Goal: Transaction & Acquisition: Purchase product/service

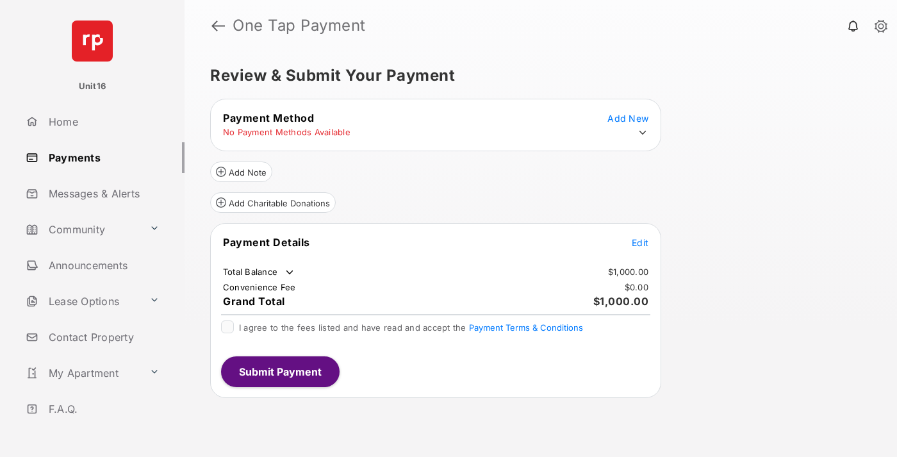
click at [640, 242] on span "Edit" at bounding box center [640, 242] width 17 height 11
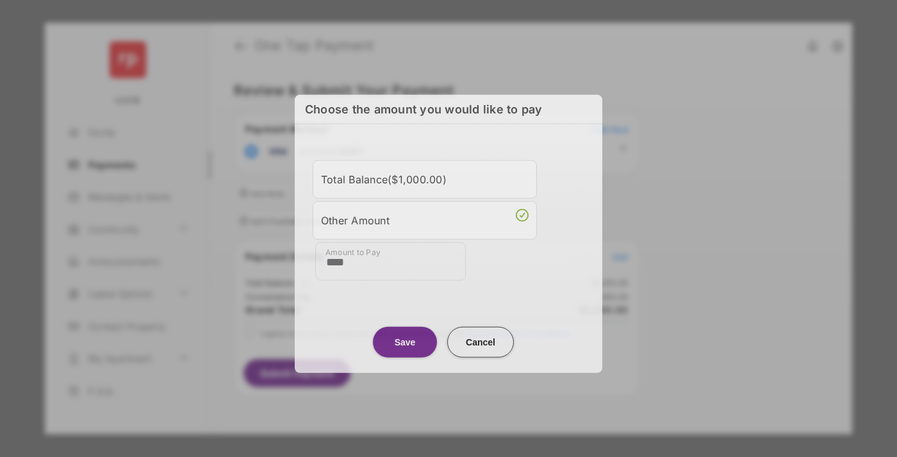
type input "****"
click at [405, 339] on button "Save" at bounding box center [405, 341] width 64 height 31
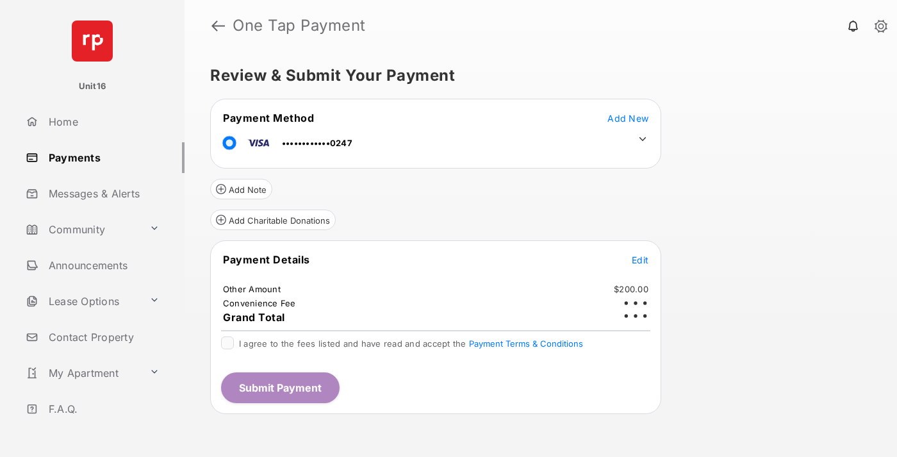
click at [643, 139] on icon at bounding box center [643, 139] width 12 height 12
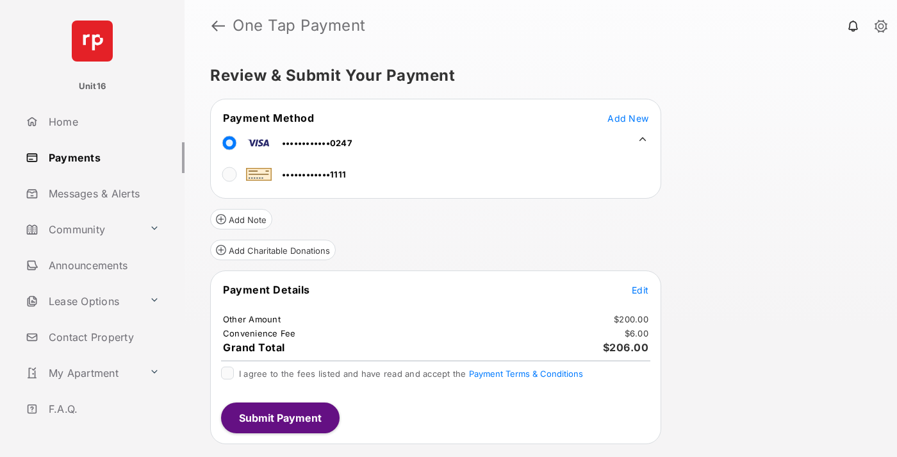
click at [640, 290] on span "Edit" at bounding box center [640, 289] width 17 height 11
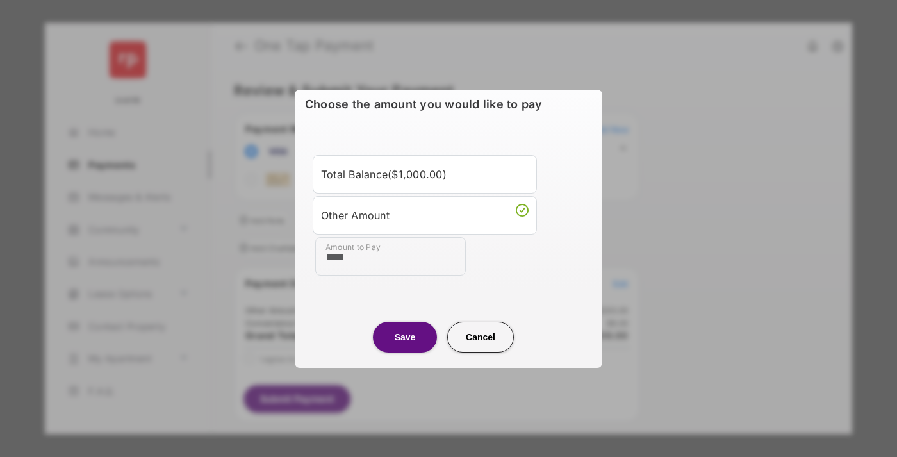
click at [405, 336] on button "Save" at bounding box center [405, 337] width 64 height 31
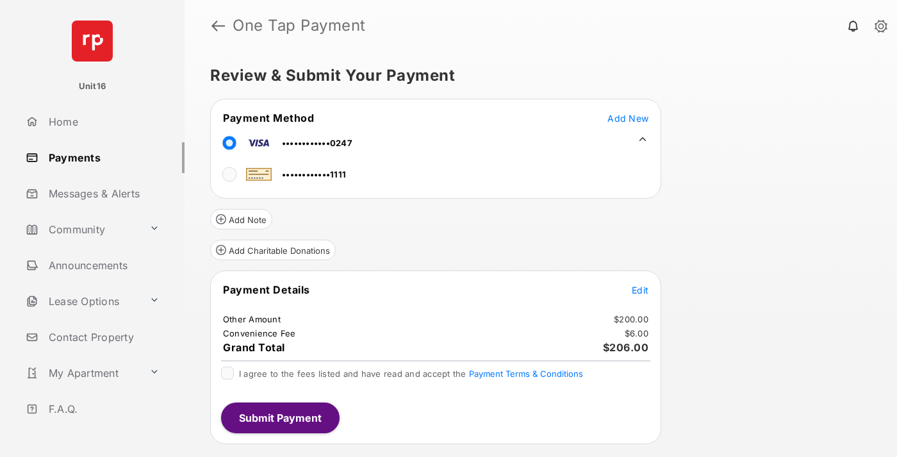
click at [279, 417] on button "Submit Payment" at bounding box center [280, 417] width 119 height 31
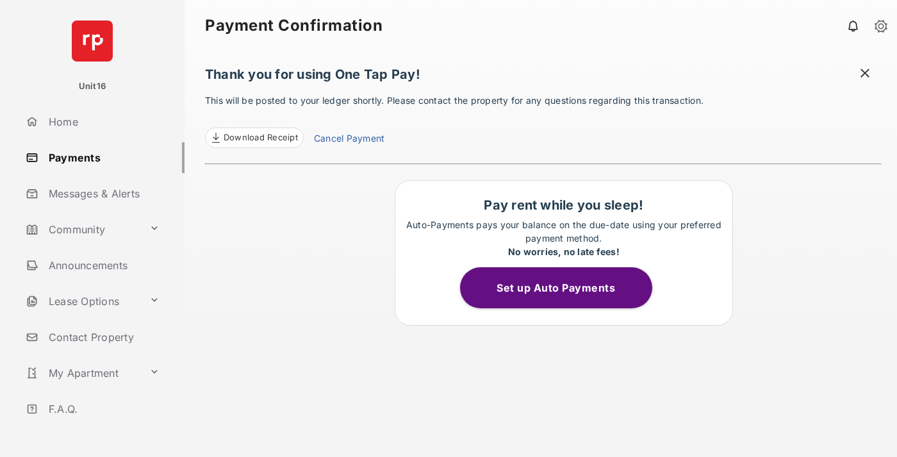
click at [349, 140] on link "Cancel Payment" at bounding box center [349, 139] width 70 height 17
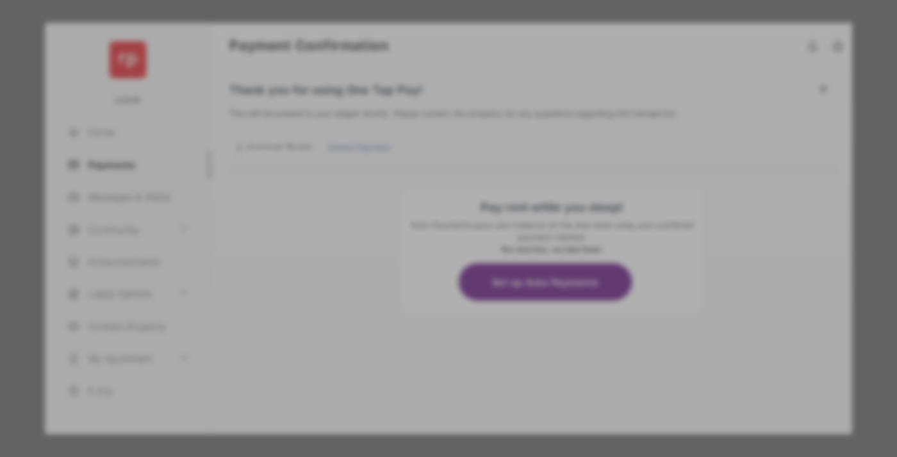
click at [449, 315] on button "Yes, Cancel My Payment" at bounding box center [448, 318] width 277 height 31
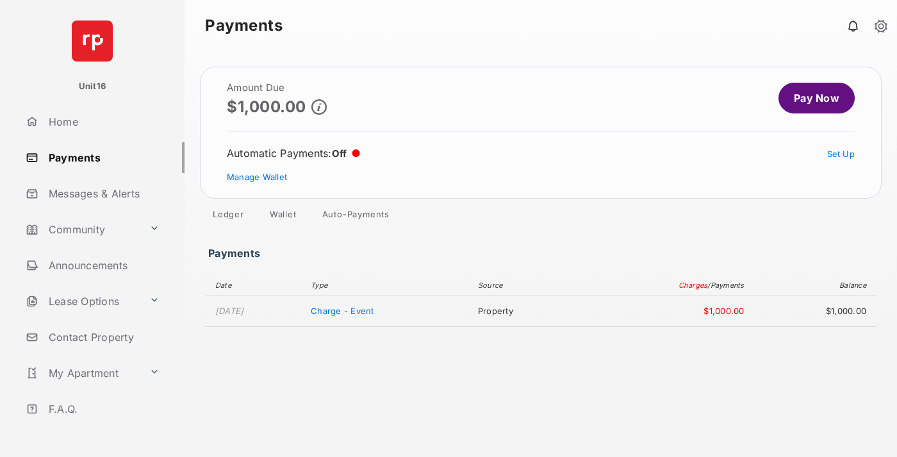
click at [257, 177] on link "Manage Wallet" at bounding box center [257, 177] width 60 height 10
